Goal: Task Accomplishment & Management: Manage account settings

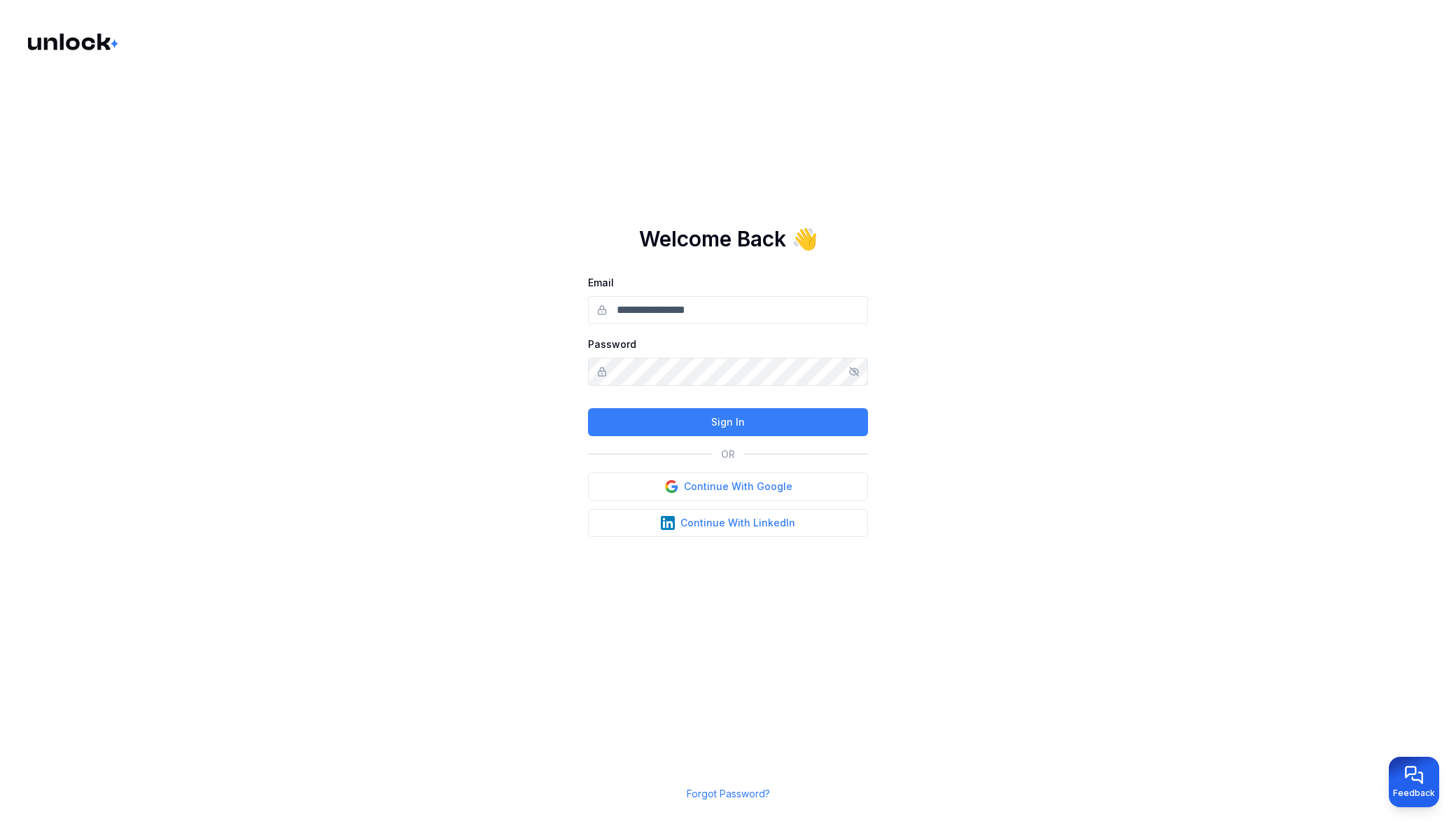
type input "**********"
click at [835, 489] on button "Continue With Google" at bounding box center [728, 487] width 280 height 28
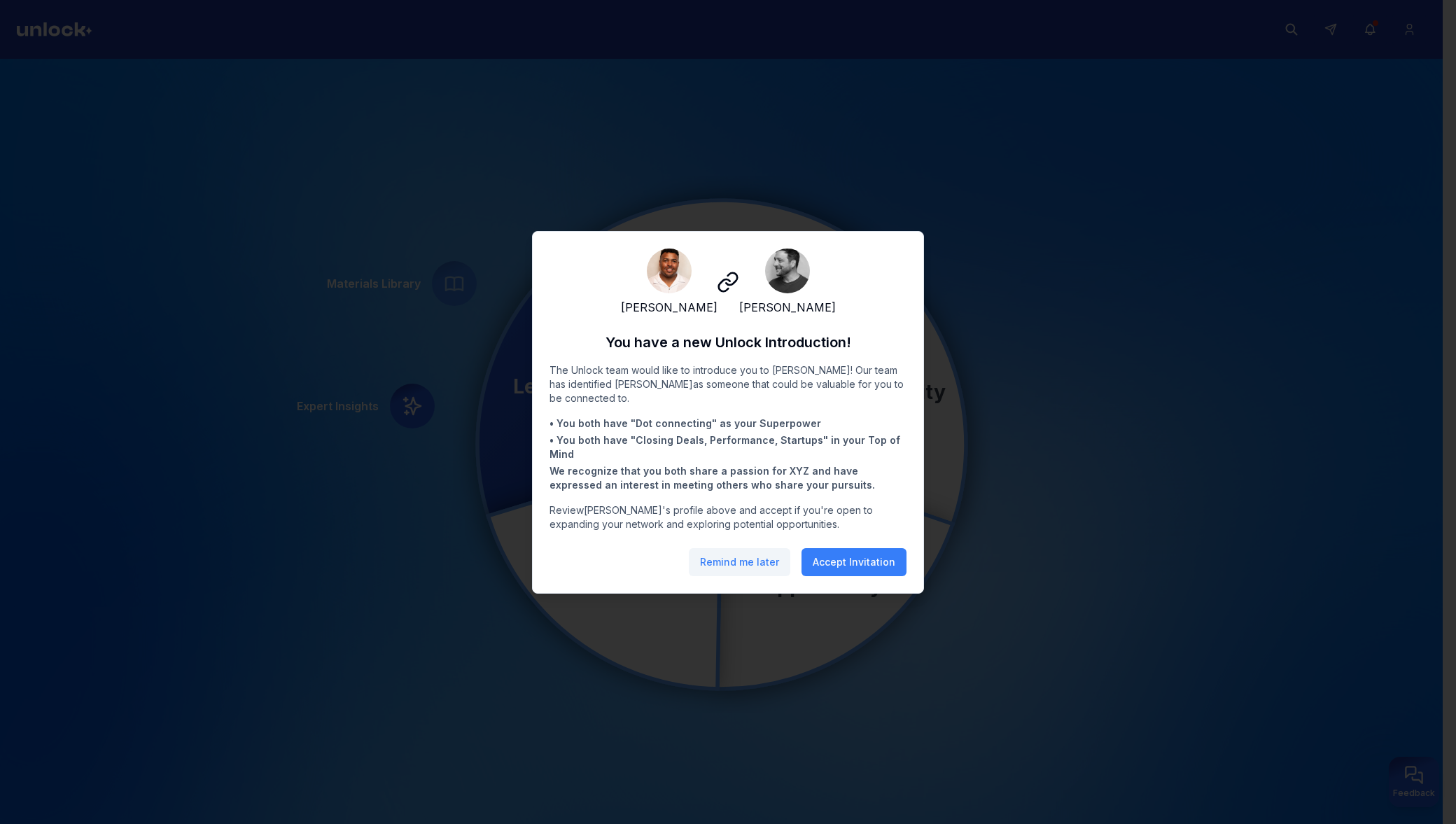
click at [732, 573] on button "Remind me later" at bounding box center [739, 562] width 101 height 28
